Goal: Information Seeking & Learning: Understand process/instructions

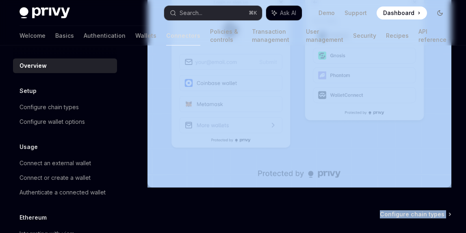
scroll to position [295, 0]
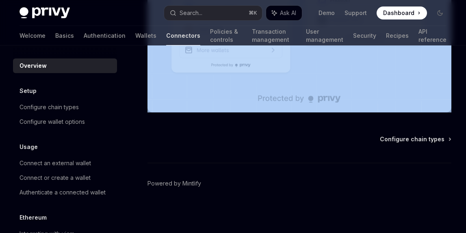
drag, startPoint x: 149, startPoint y: 68, endPoint x: 363, endPoint y: 142, distance: 226.6
click at [363, 142] on div "Overview OpenAI Open in ChatGPT OpenAI Open in ChatGPT Privy can be integrated …" at bounding box center [223, 0] width 459 height 466
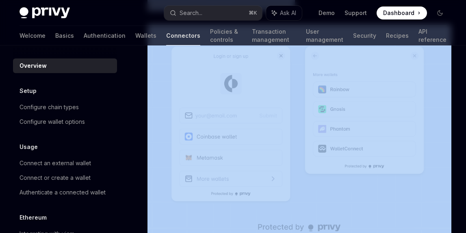
scroll to position [165, 0]
copy div "Overview OpenAI Open in ChatGPT OpenAI Open in ChatGPT Privy can be integrated …"
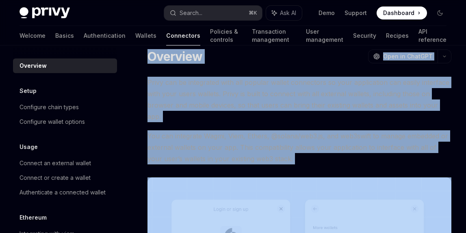
scroll to position [0, 0]
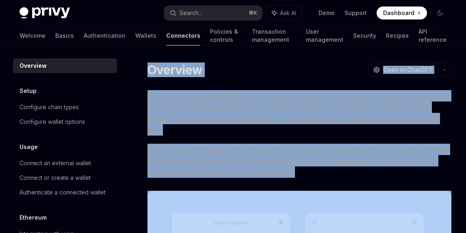
click at [198, 131] on span "Privy can be integrated with all popular wallet connectors so your application …" at bounding box center [299, 112] width 304 height 45
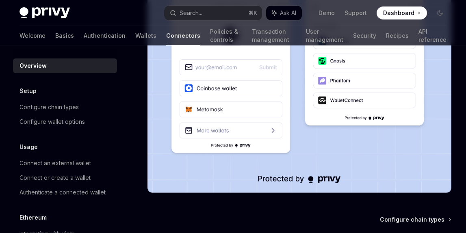
scroll to position [295, 0]
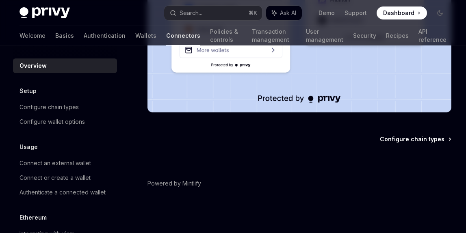
click at [413, 142] on span "Configure chain types" at bounding box center [411, 139] width 65 height 8
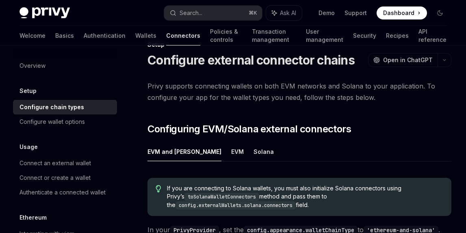
scroll to position [23, 0]
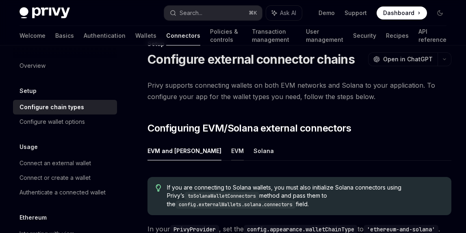
click at [231, 150] on button "EVM" at bounding box center [237, 150] width 13 height 19
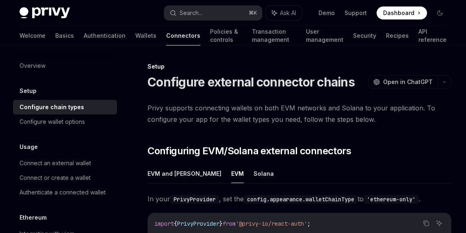
scroll to position [1, 0]
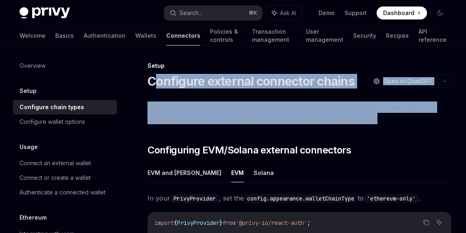
drag, startPoint x: 153, startPoint y: 81, endPoint x: 308, endPoint y: 134, distance: 163.3
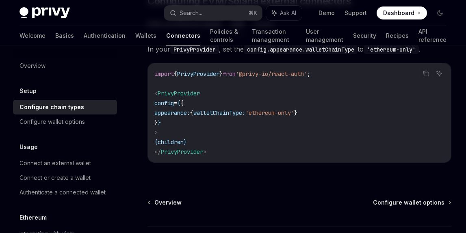
scroll to position [158, 0]
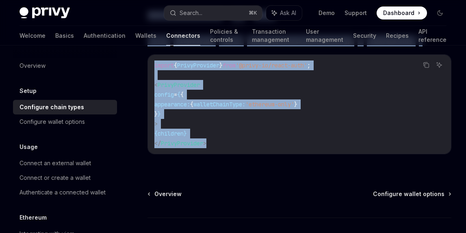
click at [223, 144] on code "import { PrivyProvider } from '@privy-io/react-auth' ; < PrivyProvider config =…" at bounding box center [299, 104] width 290 height 88
copy div "onfigure external connector chains OpenAI Open in ChatGPT OpenAI Open in ChatGP…"
click at [52, 121] on div "Configure wallet options" at bounding box center [51, 122] width 65 height 10
type textarea "*"
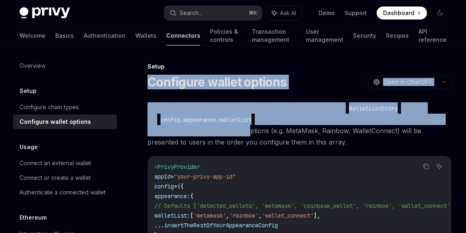
drag, startPoint x: 143, startPoint y: 84, endPoint x: 244, endPoint y: 129, distance: 110.5
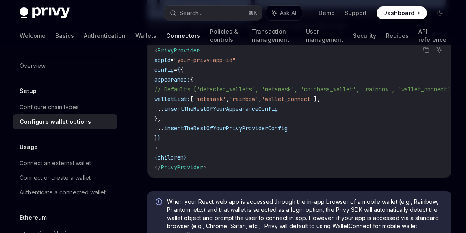
scroll to position [120, 0]
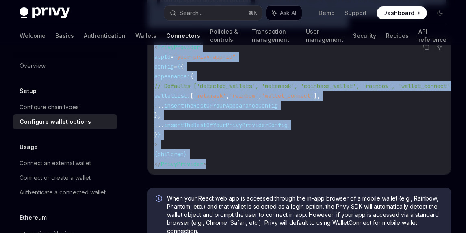
click at [211, 166] on code "< PrivyProvider appId = "your-privy-app-id" config = { { appearance: { // Defau…" at bounding box center [313, 105] width 318 height 127
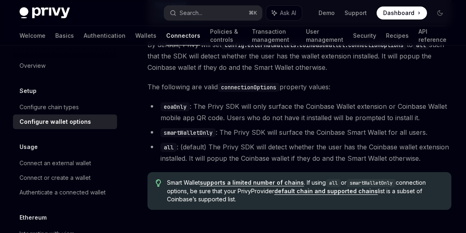
scroll to position [1156, 0]
click at [240, 198] on span "Smart Wallet supports a limited number of chains . If using all or smartWalletO…" at bounding box center [305, 190] width 276 height 25
copy div "Configure wallet options OpenAI Open in ChatGPT OpenAI Open in ChatGPT To custo…"
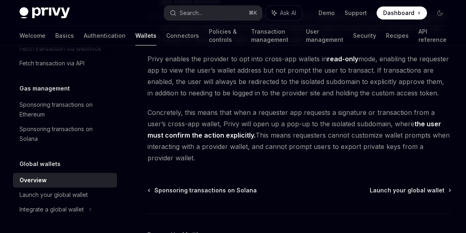
scroll to position [736, 0]
